Goal: Information Seeking & Learning: Understand process/instructions

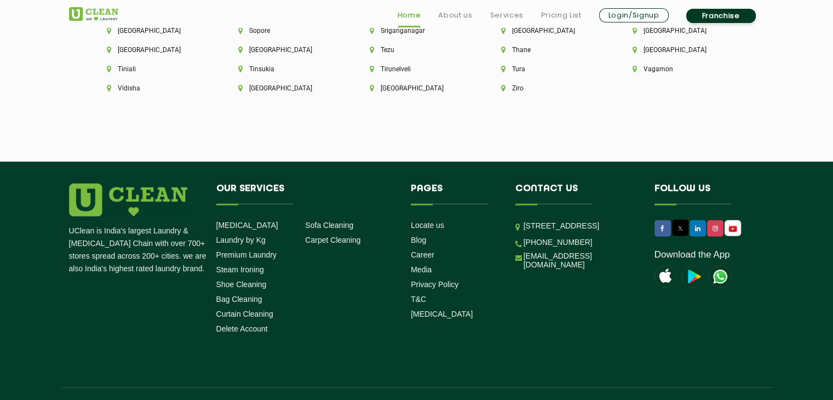
scroll to position [3115, 0]
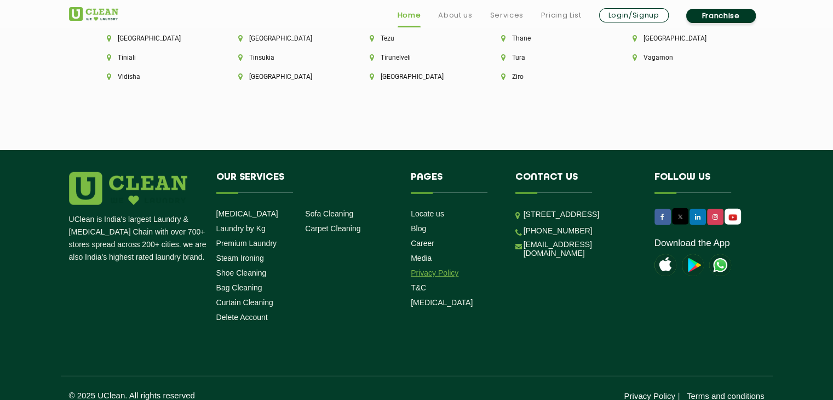
click at [451, 268] on link "Privacy Policy" at bounding box center [435, 272] width 48 height 9
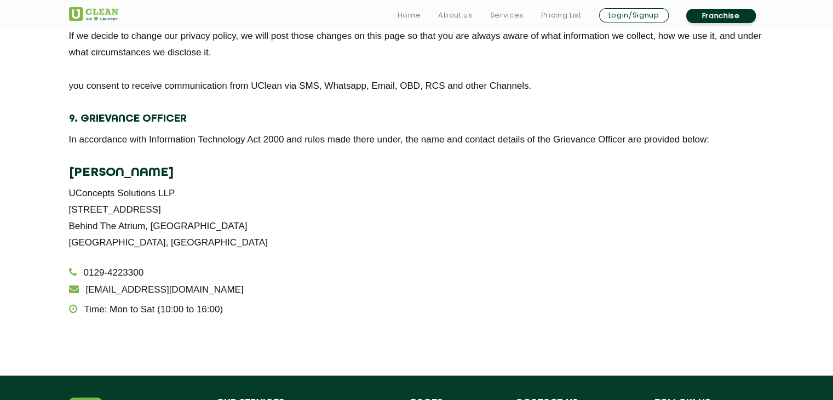
scroll to position [2081, 0]
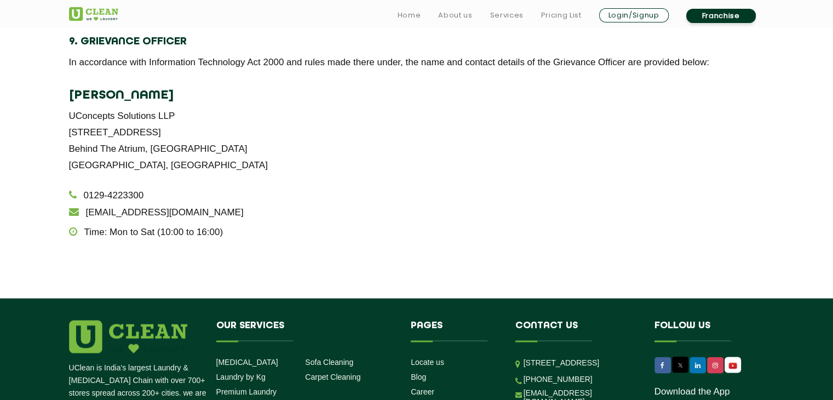
click at [383, 225] on p "Time: Mon to Sat (10:00 to 16:00)" at bounding box center [416, 231] width 695 height 16
click at [90, 110] on p "UConcepts Solutions LLP [STREET_ADDRESS][GEOGRAPHIC_DATA]" at bounding box center [416, 140] width 695 height 66
click at [359, 176] on div "[PERSON_NAME] UConcepts Solutions LLP [STREET_ADDRESS] 0129-4223300 [EMAIL_ADDR…" at bounding box center [416, 163] width 695 height 153
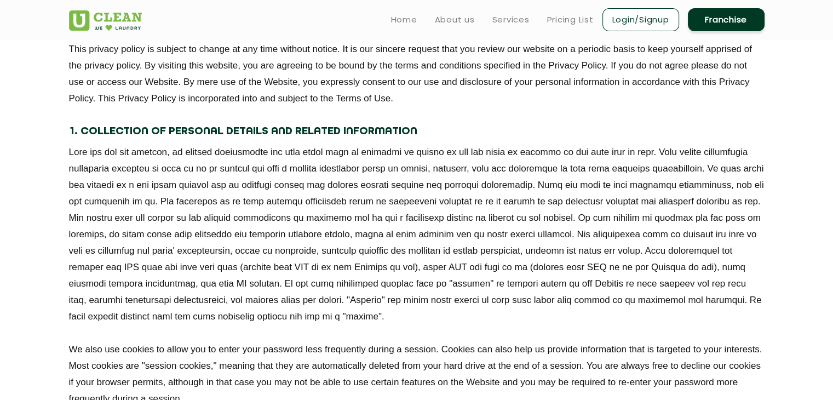
scroll to position [381, 0]
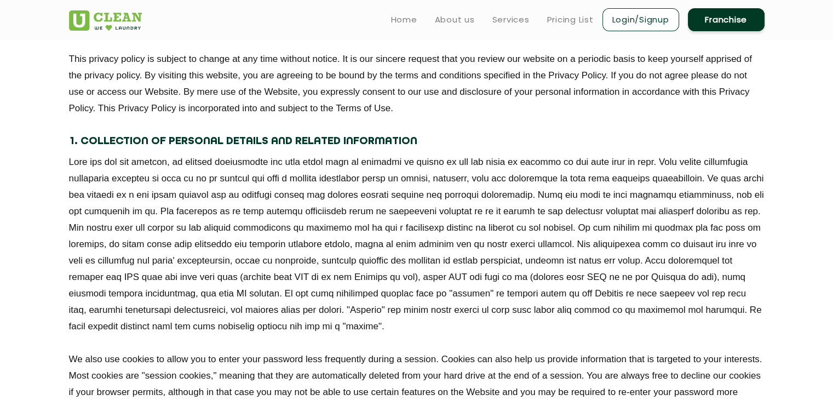
click at [430, 144] on h4 "1. Collection of Personal Details and Related Information" at bounding box center [416, 141] width 695 height 16
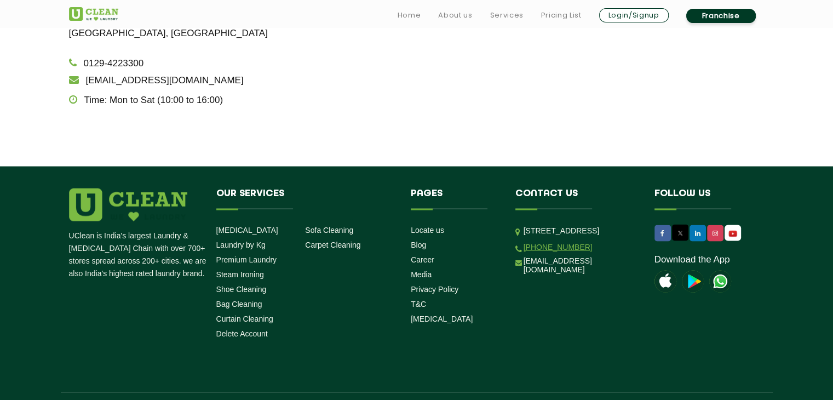
scroll to position [2242, 0]
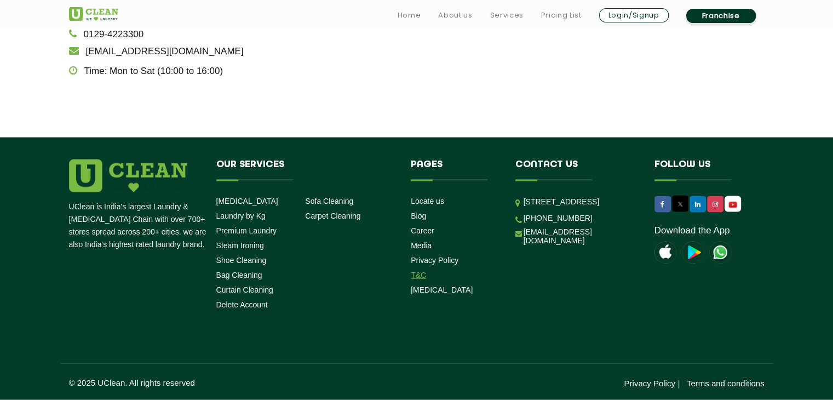
click at [417, 273] on link "T&C" at bounding box center [418, 275] width 15 height 9
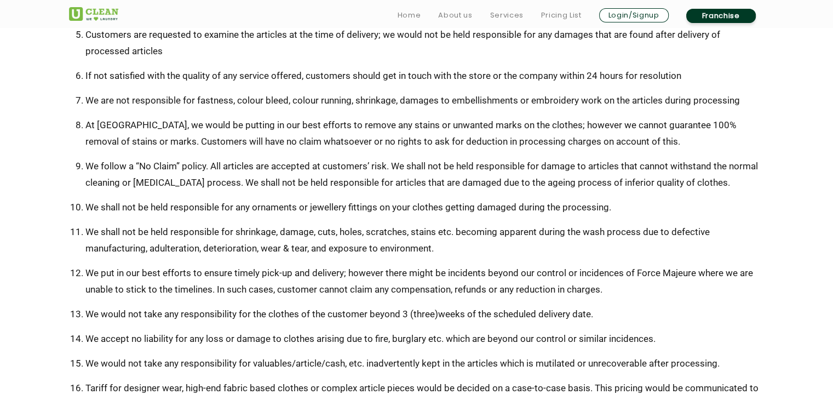
scroll to position [657, 0]
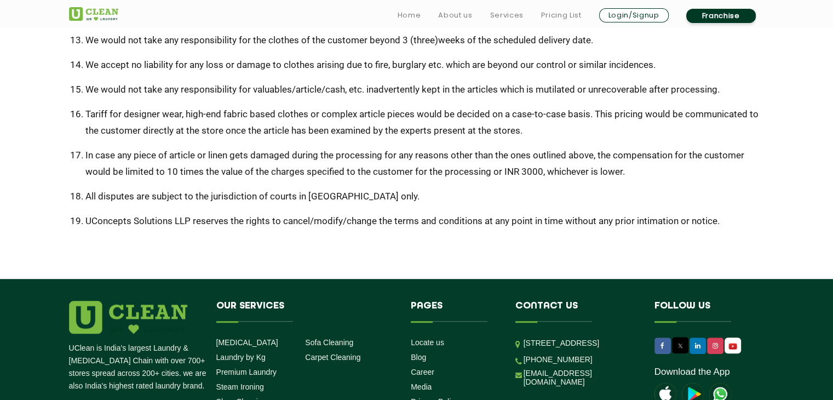
click at [721, 222] on li "UConcepts Solutions LLP reserves the rights to cancel/modify/change the terms a…" at bounding box center [424, 220] width 679 height 16
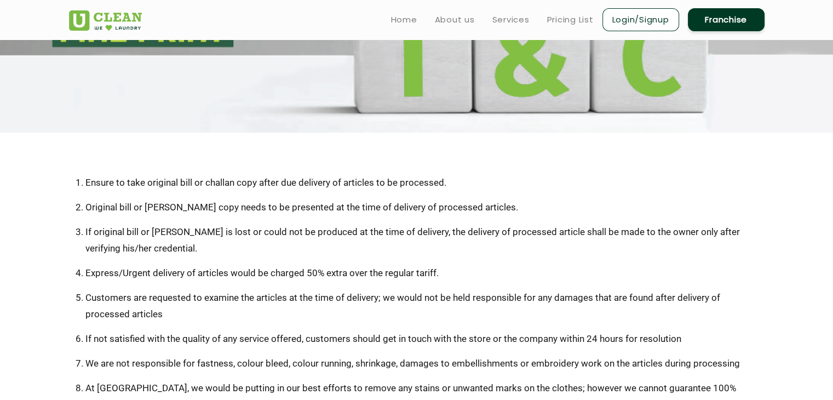
scroll to position [55, 0]
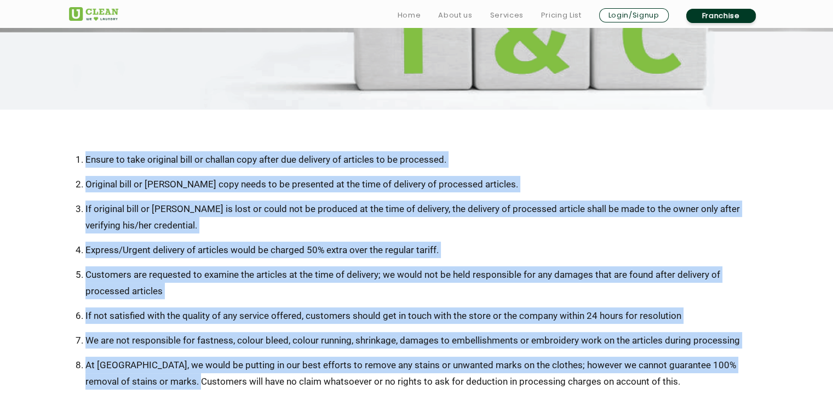
scroll to position [144, 0]
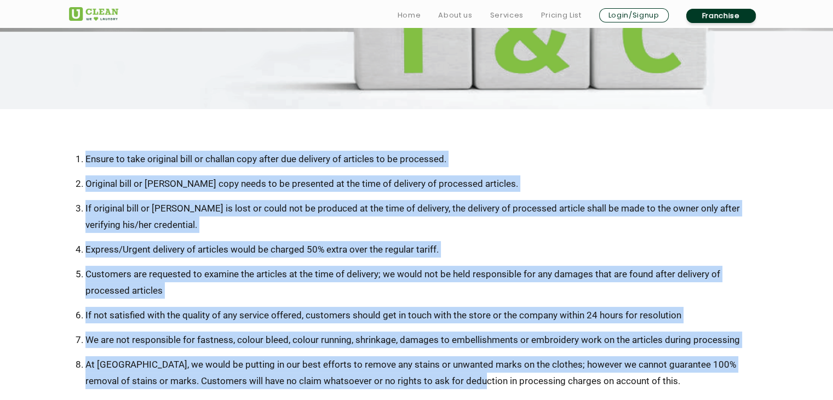
drag, startPoint x: 76, startPoint y: 248, endPoint x: 443, endPoint y: 374, distance: 388.1
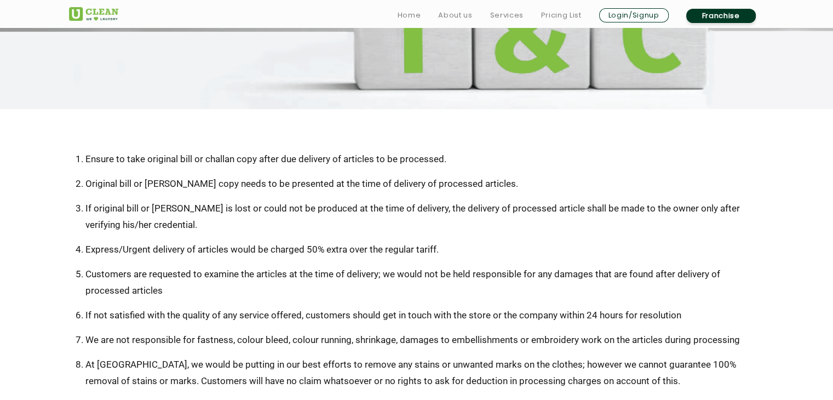
click at [615, 377] on li "At [GEOGRAPHIC_DATA], we would be putting in our best efforts to remove any sta…" at bounding box center [424, 372] width 679 height 33
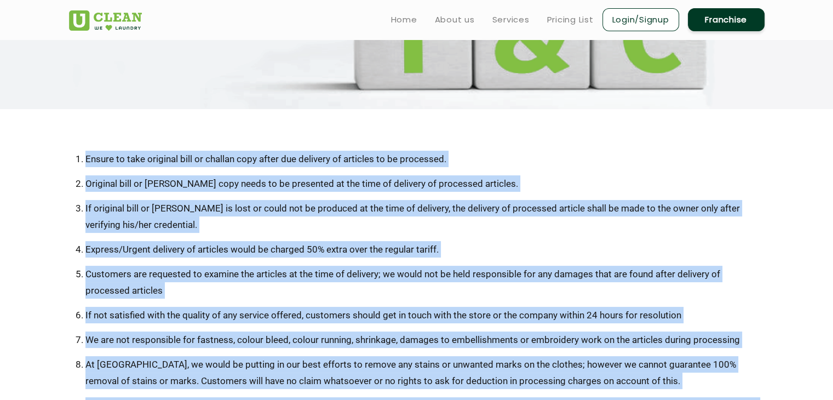
drag, startPoint x: 722, startPoint y: 296, endPoint x: 77, endPoint y: 145, distance: 662.6
click at [538, 223] on li "If original bill or [PERSON_NAME] is lost or could not be produced at the time …" at bounding box center [424, 216] width 679 height 33
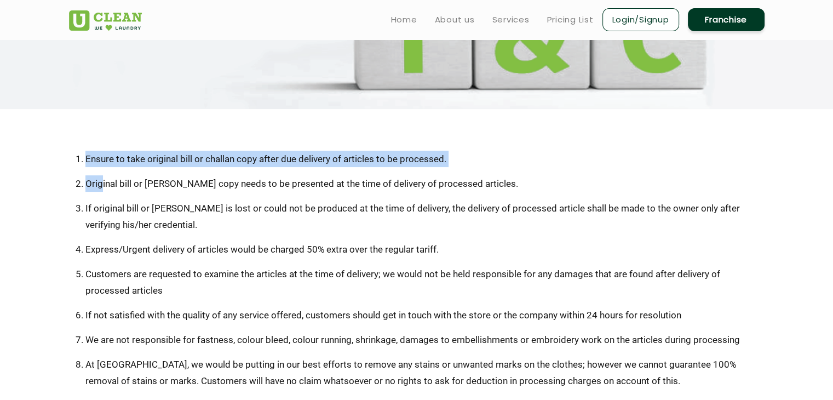
drag, startPoint x: 85, startPoint y: 157, endPoint x: 108, endPoint y: 170, distance: 26.0
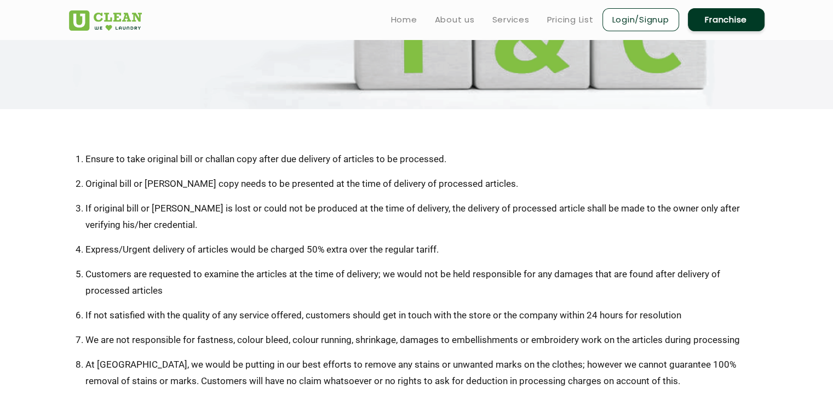
click at [620, 249] on li "Express/Urgent delivery of articles would be charged 50% extra over the regular…" at bounding box center [424, 249] width 679 height 16
click at [442, 249] on li "Express/Urgent delivery of articles would be charged 50% extra over the regular…" at bounding box center [424, 249] width 679 height 16
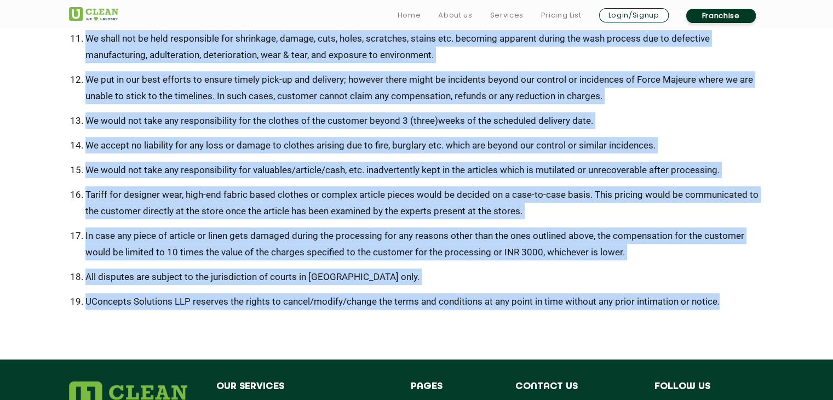
scroll to position [610, 0]
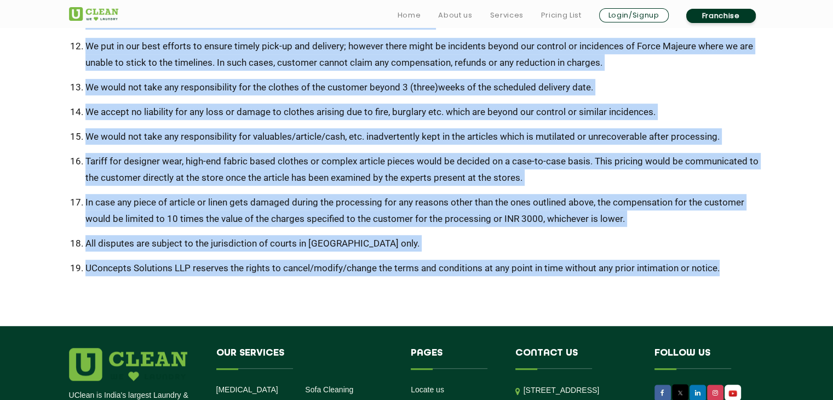
drag, startPoint x: 85, startPoint y: 159, endPoint x: 732, endPoint y: 280, distance: 657.9
click at [752, 269] on li "UConcepts Solutions LLP reserves the rights to cancel/modify/change the terms a…" at bounding box center [424, 268] width 679 height 16
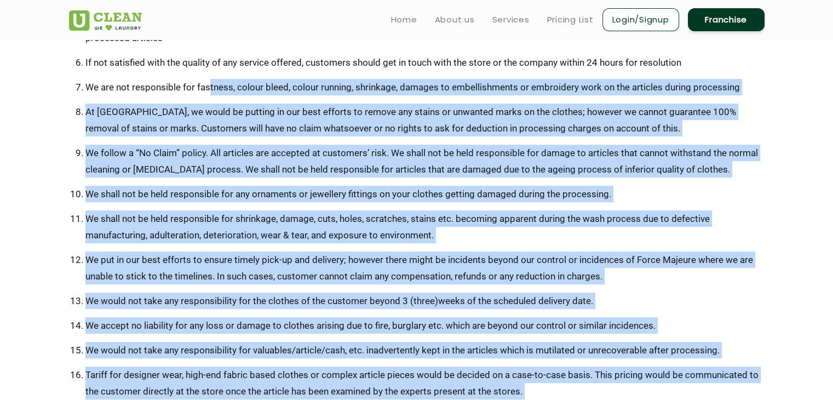
scroll to position [227, 0]
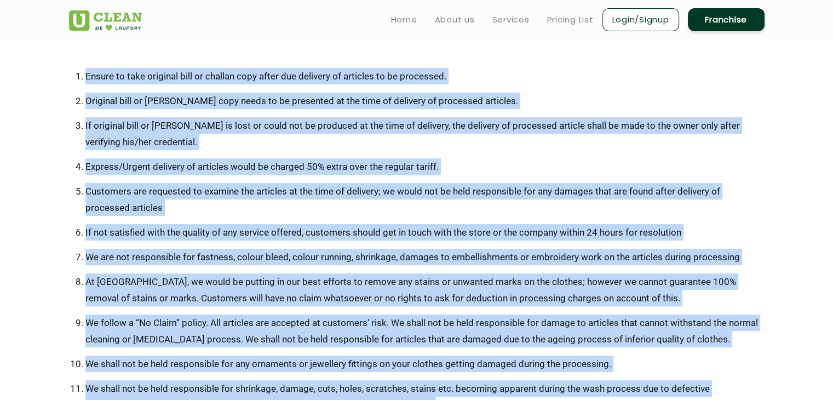
drag, startPoint x: 745, startPoint y: 268, endPoint x: 72, endPoint y: 61, distance: 704.3
click at [72, 61] on section "Ensure to take original bill or challan copy after due delivery of articles to …" at bounding box center [416, 367] width 833 height 683
click at [313, 171] on li "Express/Urgent delivery of articles would be charged 50% extra over the regular…" at bounding box center [424, 166] width 679 height 16
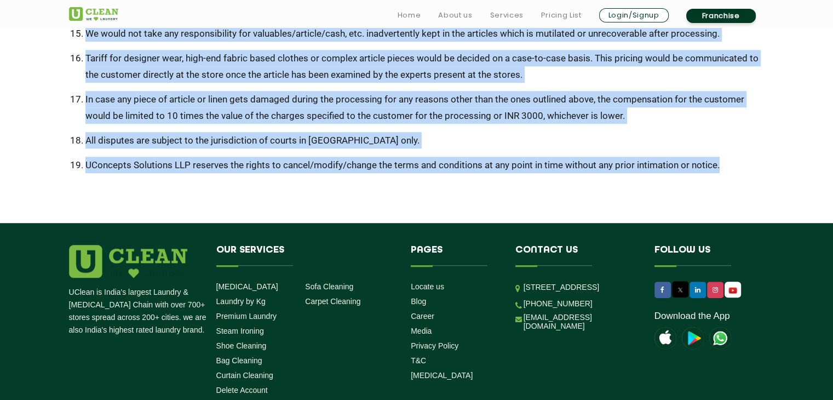
scroll to position [718, 0]
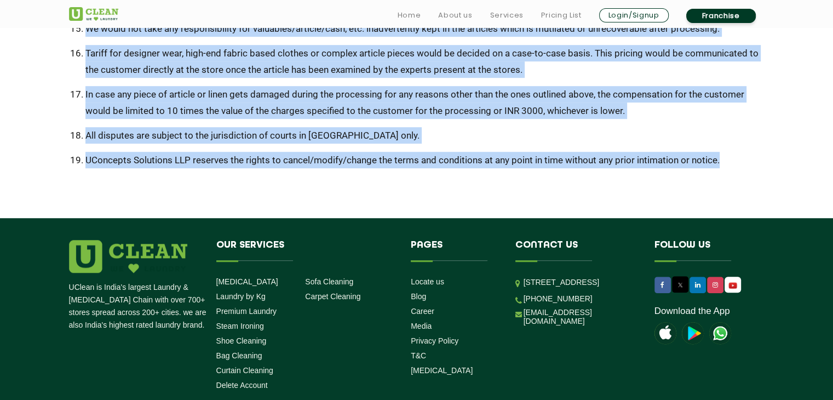
drag, startPoint x: 87, startPoint y: 73, endPoint x: 756, endPoint y: 158, distance: 674.5
click at [740, 152] on li "UConcepts Solutions LLP reserves the rights to cancel/modify/change the terms a…" at bounding box center [424, 160] width 679 height 16
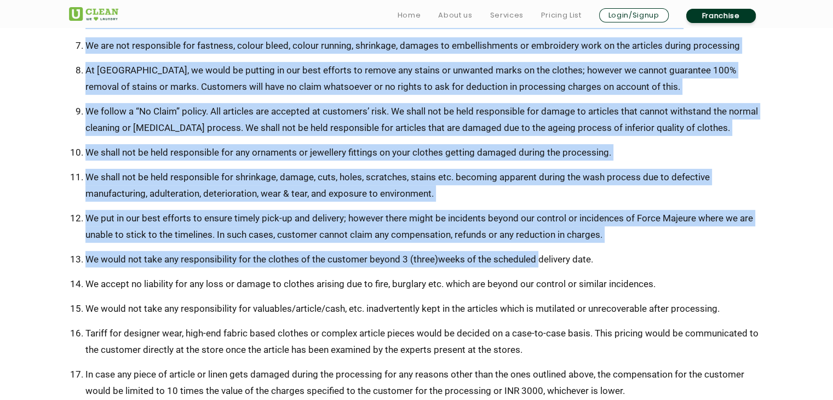
scroll to position [657, 0]
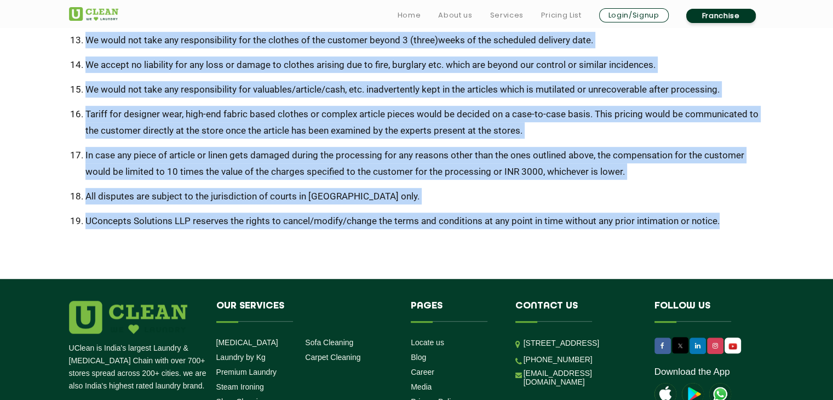
drag, startPoint x: 87, startPoint y: 138, endPoint x: 750, endPoint y: 222, distance: 668.5
click at [750, 227] on li "UConcepts Solutions LLP reserves the rights to cancel/modify/change the terms a…" at bounding box center [424, 220] width 679 height 16
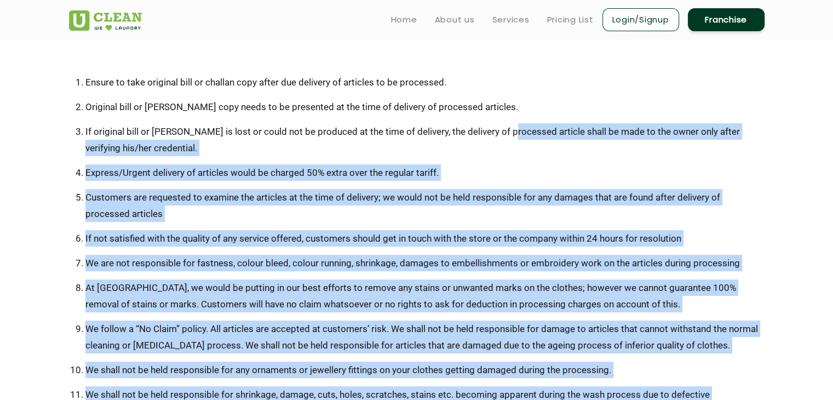
scroll to position [219, 0]
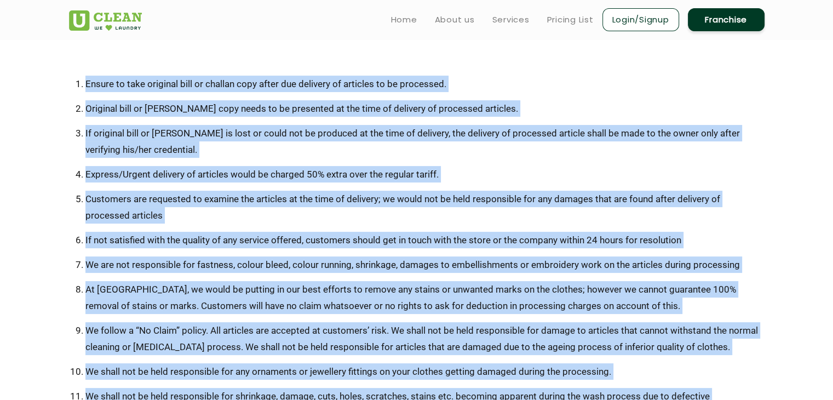
drag, startPoint x: 720, startPoint y: 222, endPoint x: 79, endPoint y: 88, distance: 654.6
click at [83, 88] on ul "Ensure to take original bill or challan copy after due delivery of articles to …" at bounding box center [416, 371] width 695 height 591
click at [496, 240] on li "If not satisfied with the quality of any service offered, customers should get …" at bounding box center [424, 240] width 679 height 16
drag, startPoint x: 723, startPoint y: 333, endPoint x: 82, endPoint y: 76, distance: 690.9
click at [82, 76] on ul "Ensure to take original bill or challan copy after due delivery of articles to …" at bounding box center [416, 371] width 695 height 591
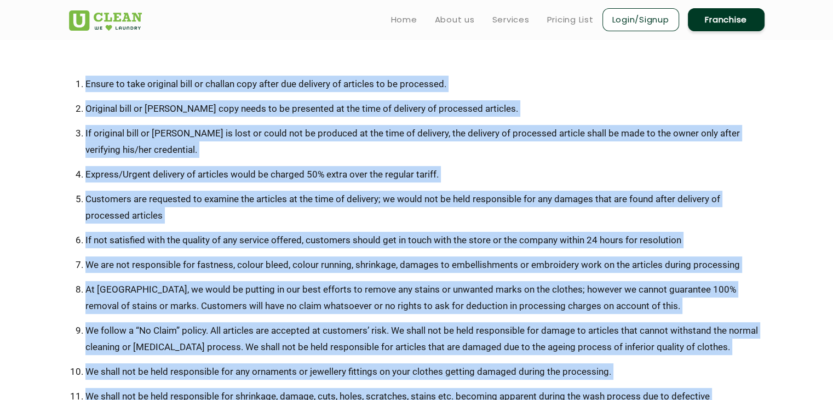
click at [506, 198] on li "Customers are requested to examine the articles at the time of delivery; we wou…" at bounding box center [424, 207] width 679 height 33
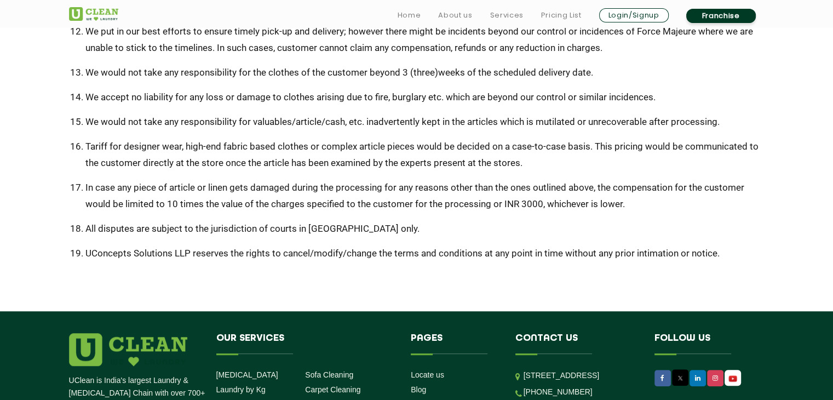
scroll to position [712, 0]
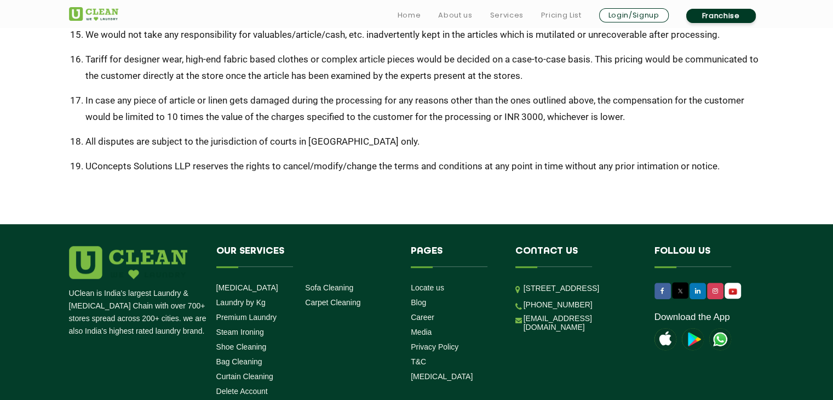
click at [721, 165] on li "UConcepts Solutions LLP reserves the rights to cancel/modify/change the terms a…" at bounding box center [424, 166] width 679 height 16
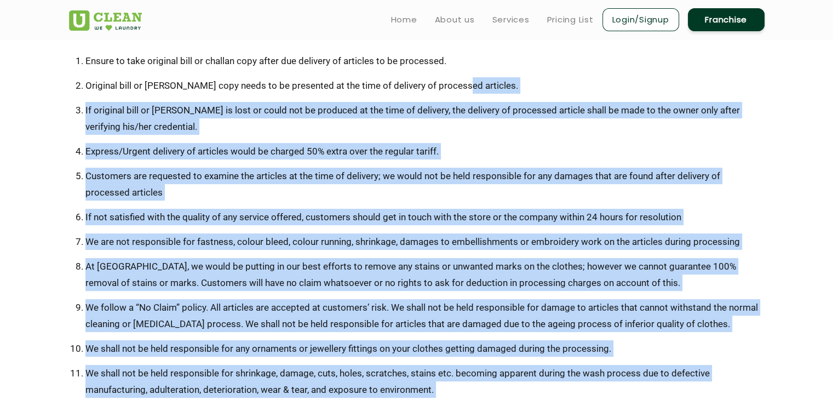
scroll to position [110, 0]
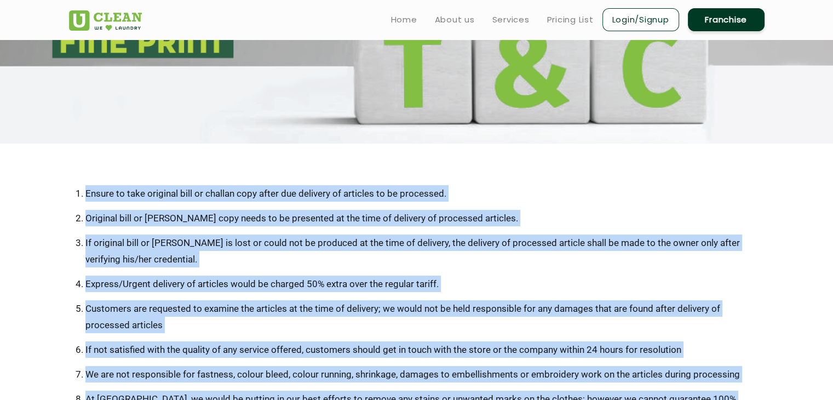
drag, startPoint x: 721, startPoint y: 165, endPoint x: 83, endPoint y: 188, distance: 638.3
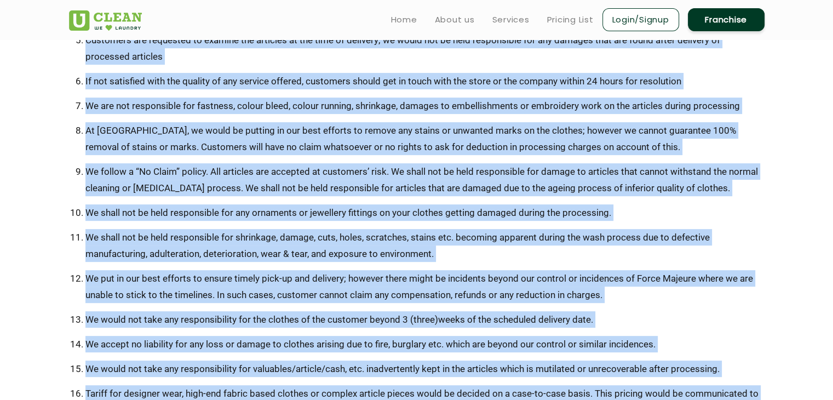
scroll to position [347, 0]
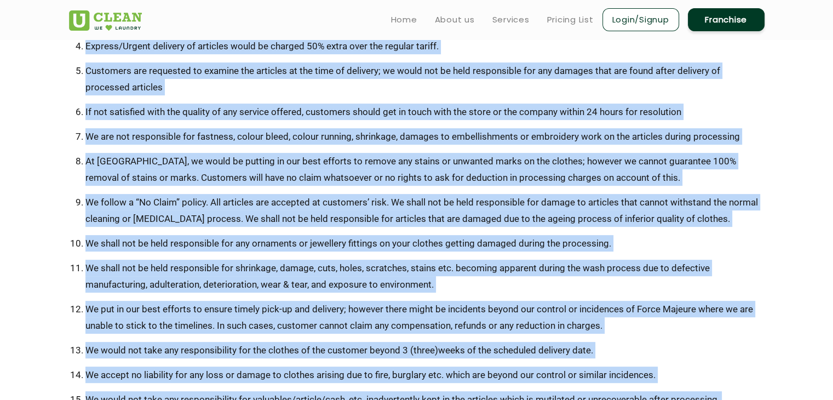
click at [706, 220] on li "We follow a “No Claim” policy. All articles are accepted at customers’ risk. We…" at bounding box center [424, 210] width 679 height 33
click at [457, 183] on li "At [GEOGRAPHIC_DATA], we would be putting in our best efforts to remove any sta…" at bounding box center [424, 169] width 679 height 33
drag, startPoint x: 484, startPoint y: 165, endPoint x: 135, endPoint y: 75, distance: 359.7
click at [482, 164] on li "At [GEOGRAPHIC_DATA], we would be putting in our best efforts to remove any sta…" at bounding box center [424, 169] width 679 height 33
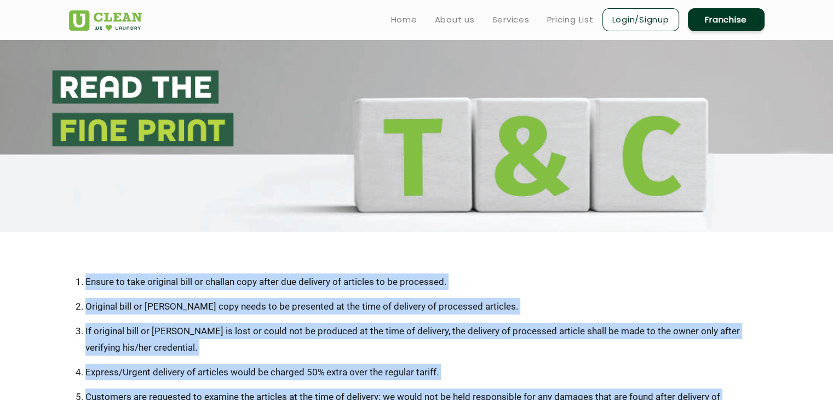
scroll to position [19, 0]
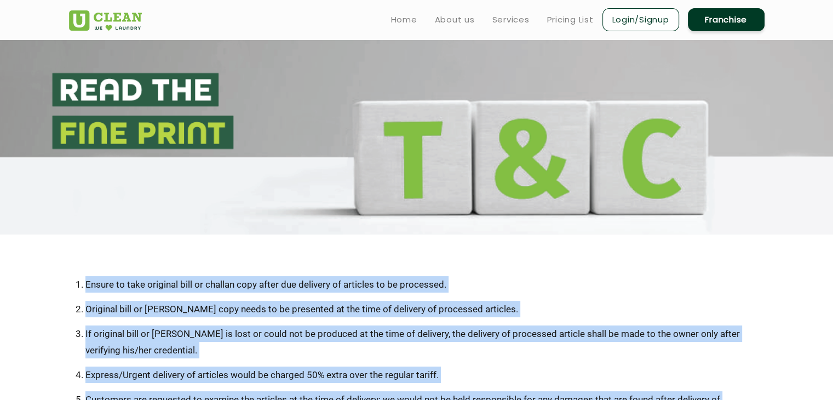
click at [96, 285] on li "Ensure to take original bill or challan copy after due delivery of articles to …" at bounding box center [424, 284] width 679 height 16
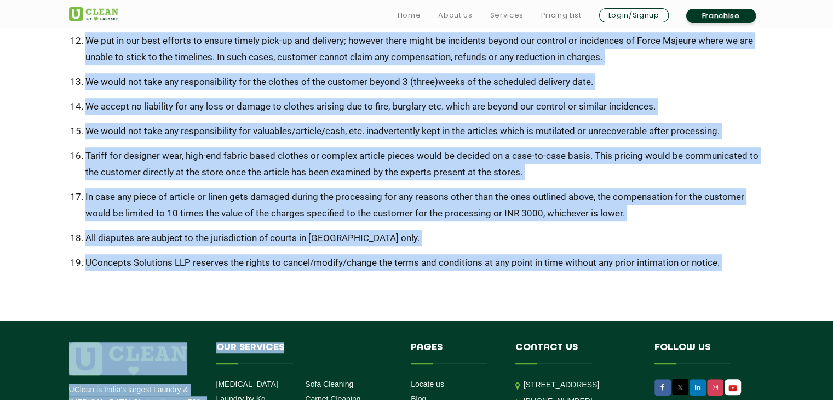
scroll to position [641, 0]
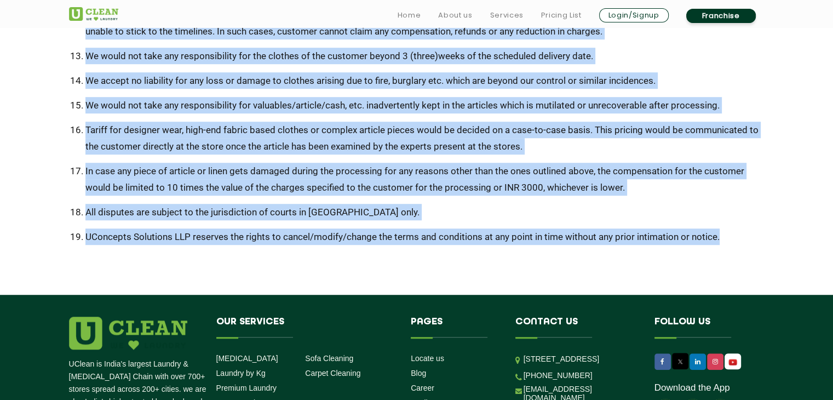
drag, startPoint x: 88, startPoint y: 283, endPoint x: 752, endPoint y: 239, distance: 665.7
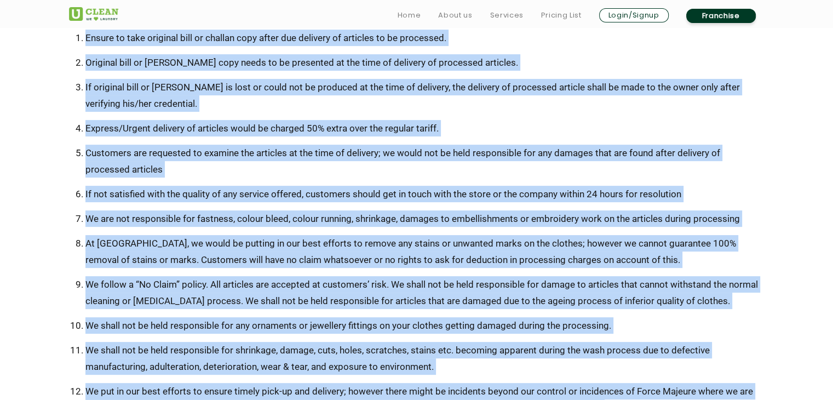
scroll to position [279, 0]
